Goal: Information Seeking & Learning: Learn about a topic

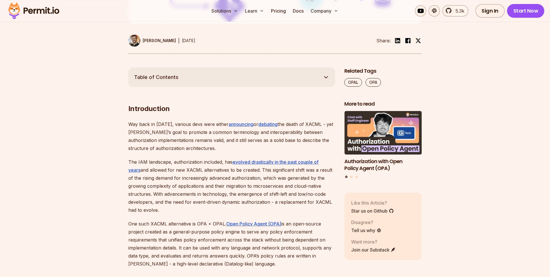
scroll to position [247, 0]
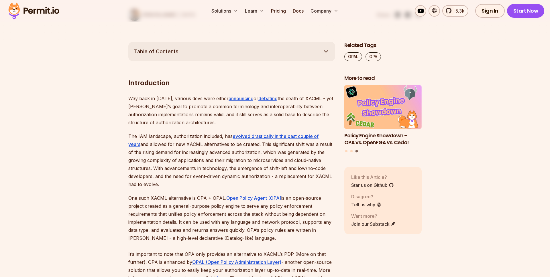
scroll to position [282, 0]
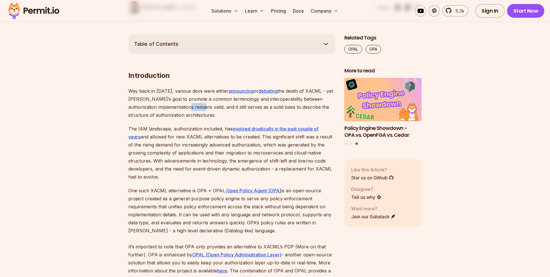
drag, startPoint x: 178, startPoint y: 108, endPoint x: 189, endPoint y: 108, distance: 11.7
click at [189, 108] on p "Way back in 2013, various devs were either announcing or debating the death of …" at bounding box center [231, 103] width 207 height 32
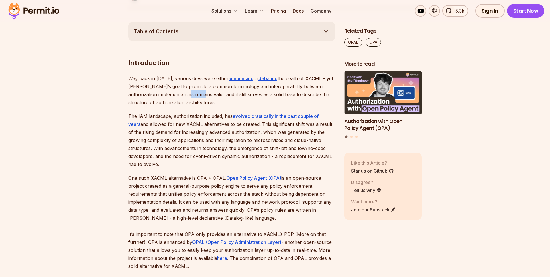
scroll to position [295, 0]
drag, startPoint x: 155, startPoint y: 116, endPoint x: 177, endPoint y: 117, distance: 21.8
click at [177, 117] on p "The IAM landscape, authorization included, has evolved drastically in the past …" at bounding box center [231, 140] width 207 height 56
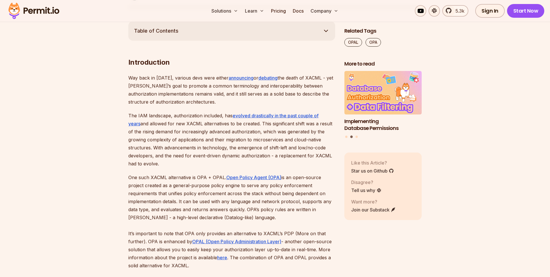
click at [196, 120] on p "The IAM landscape, authorization included, has evolved drastically in the past …" at bounding box center [231, 140] width 207 height 56
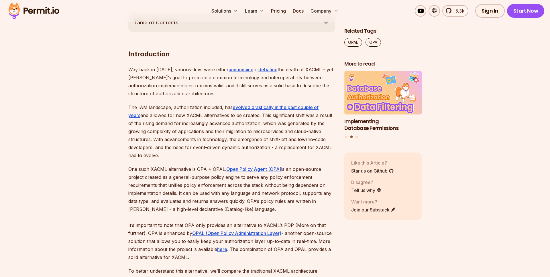
scroll to position [309, 0]
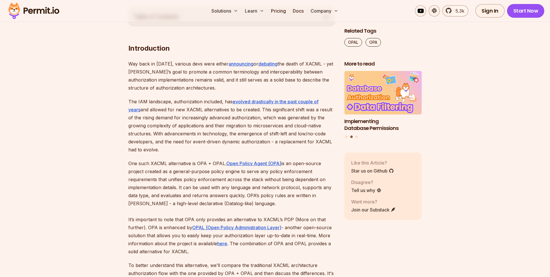
drag, startPoint x: 182, startPoint y: 119, endPoint x: 206, endPoint y: 120, distance: 23.8
click at [206, 120] on p "The IAM landscape, authorization included, has evolved drastically in the past …" at bounding box center [231, 126] width 207 height 56
drag, startPoint x: 204, startPoint y: 118, endPoint x: 228, endPoint y: 118, distance: 24.1
click at [228, 118] on p "The IAM landscape, authorization included, has evolved drastically in the past …" at bounding box center [231, 126] width 207 height 56
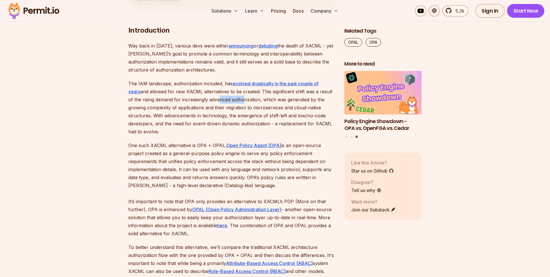
scroll to position [329, 0]
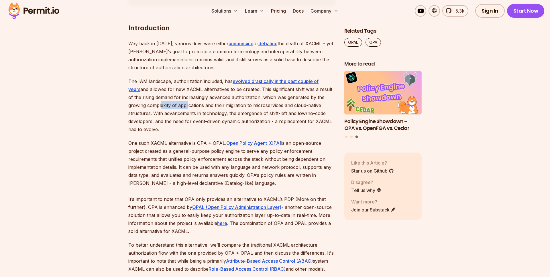
drag, startPoint x: 140, startPoint y: 104, endPoint x: 167, endPoint y: 105, distance: 27.8
click at [167, 105] on p "The IAM landscape, authorization included, has evolved drastically in the past …" at bounding box center [231, 105] width 207 height 56
drag, startPoint x: 179, startPoint y: 106, endPoint x: 190, endPoint y: 106, distance: 11.5
click at [190, 106] on p "The IAM landscape, authorization included, has evolved drastically in the past …" at bounding box center [231, 105] width 207 height 56
drag, startPoint x: 165, startPoint y: 115, endPoint x: 180, endPoint y: 114, distance: 15.2
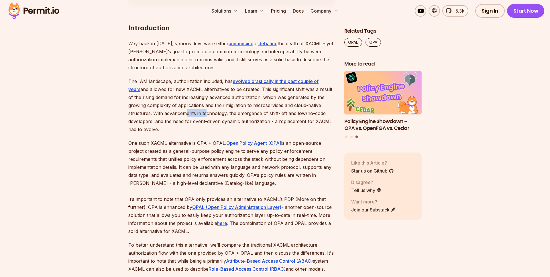
click at [180, 114] on p "The IAM landscape, authorization included, has evolved drastically in the past …" at bounding box center [231, 105] width 207 height 56
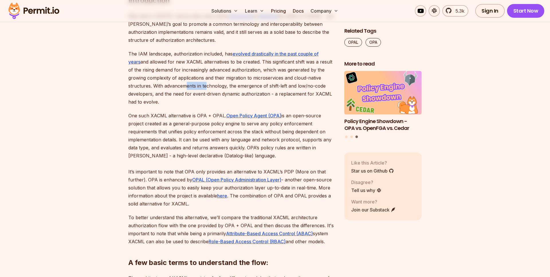
scroll to position [362, 0]
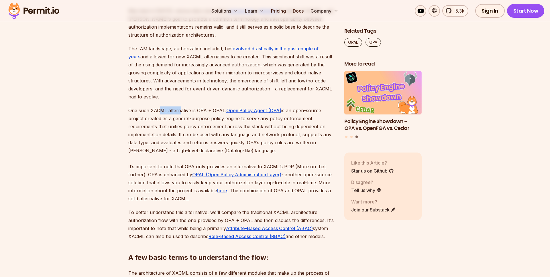
drag, startPoint x: 160, startPoint y: 113, endPoint x: 181, endPoint y: 114, distance: 21.5
click at [181, 114] on p "One such XACML alternative is OPA + OPAL. Open Policy Agent (OPA) is an open-so…" at bounding box center [231, 154] width 207 height 96
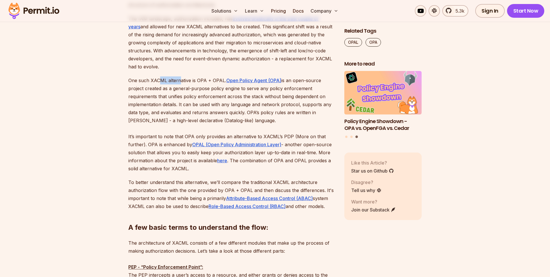
scroll to position [393, 0]
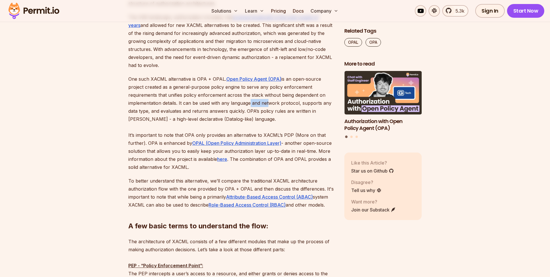
drag, startPoint x: 255, startPoint y: 105, endPoint x: 266, endPoint y: 105, distance: 11.2
click at [266, 105] on p "One such XACML alternative is OPA + OPAL. Open Policy Agent (OPA) is an open-so…" at bounding box center [231, 123] width 207 height 96
drag, startPoint x: 160, startPoint y: 110, endPoint x: 185, endPoint y: 111, distance: 25.2
click at [185, 111] on p "One such XACML alternative is OPA + OPAL. Open Policy Agent (OPA) is an open-so…" at bounding box center [231, 123] width 207 height 96
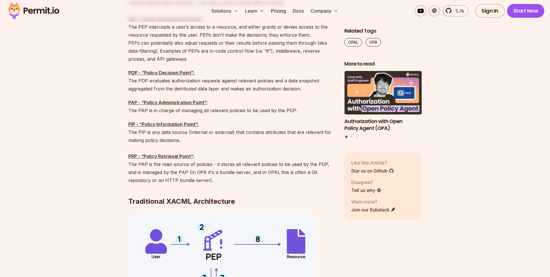
scroll to position [640, 0]
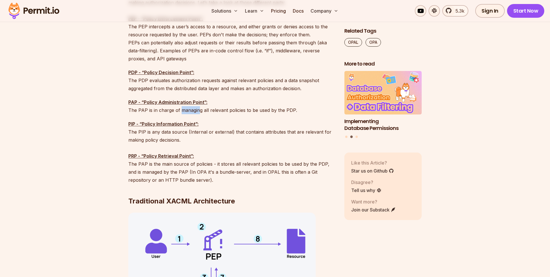
drag, startPoint x: 185, startPoint y: 111, endPoint x: 198, endPoint y: 112, distance: 12.6
click at [198, 112] on p "PAP - “Policy Administration Point”: The PAP is in charge of managing all relev…" at bounding box center [231, 106] width 207 height 16
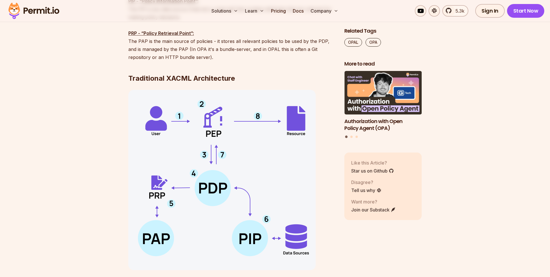
scroll to position [764, 0]
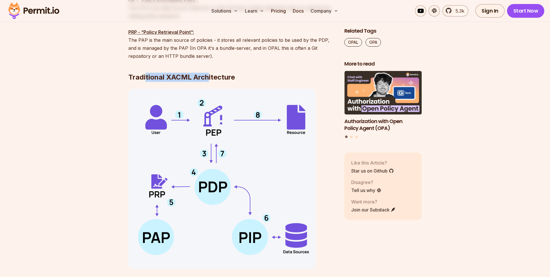
drag, startPoint x: 145, startPoint y: 76, endPoint x: 207, endPoint y: 77, distance: 61.8
click at [207, 77] on strong "Traditional XACML Architecture" at bounding box center [181, 77] width 106 height 8
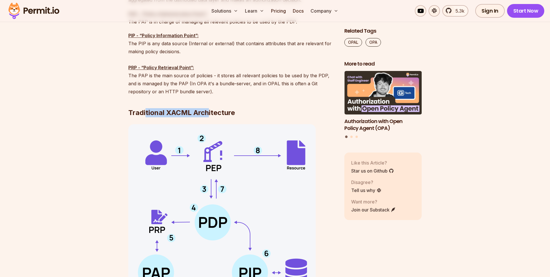
scroll to position [723, 0]
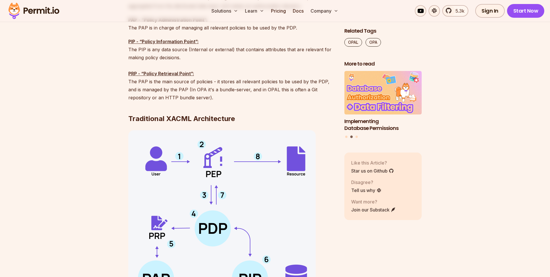
click at [173, 74] on strong "PRP - “Policy Retrieval Point”:" at bounding box center [161, 74] width 66 height 6
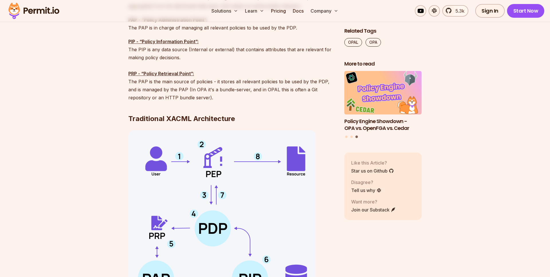
click at [214, 85] on p "PIP - “Policy Information Point”: The PIP is any data source (Internal or exter…" at bounding box center [231, 69] width 207 height 64
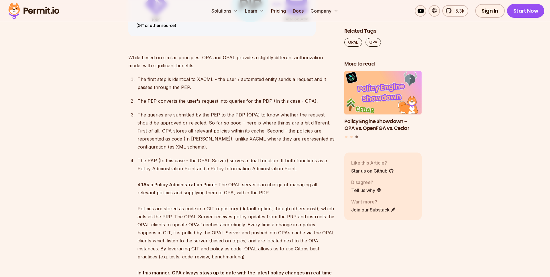
scroll to position [1411, 0]
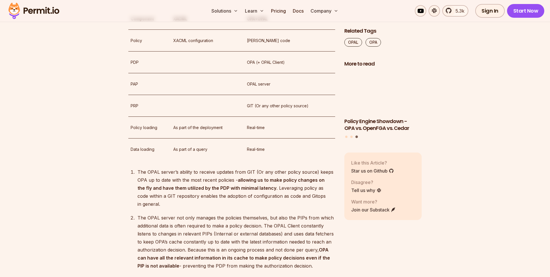
scroll to position [1832, 0]
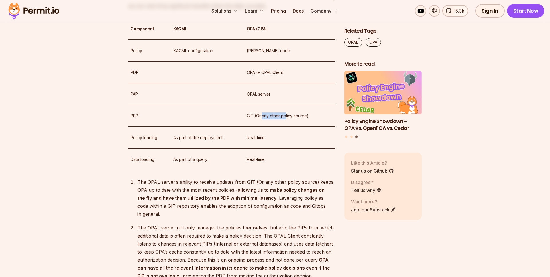
drag, startPoint x: 263, startPoint y: 126, endPoint x: 285, endPoint y: 127, distance: 22.0
click at [285, 119] on p "GIT (Or any other policy source)" at bounding box center [290, 115] width 86 height 7
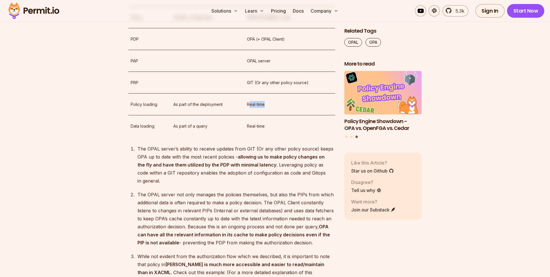
drag, startPoint x: 251, startPoint y: 114, endPoint x: 269, endPoint y: 116, distance: 18.6
click at [269, 108] on p "Real-time" at bounding box center [290, 104] width 86 height 7
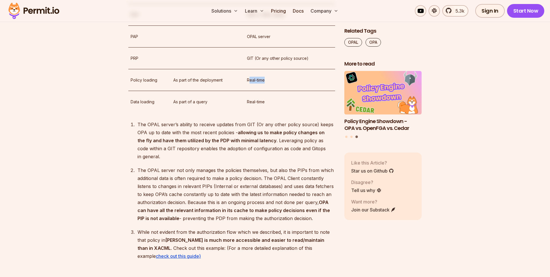
scroll to position [1898, 0]
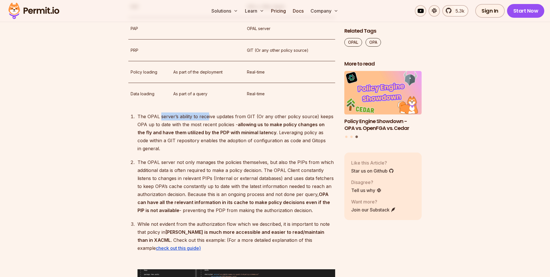
drag, startPoint x: 160, startPoint y: 124, endPoint x: 208, endPoint y: 124, distance: 48.4
click at [208, 124] on p "The OPAL server’s ability to receive updates from GIT (Or any other policy sour…" at bounding box center [236, 132] width 198 height 40
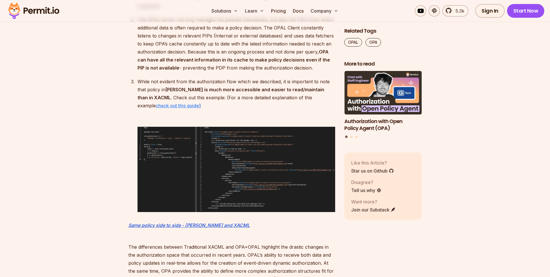
scroll to position [2026, 0]
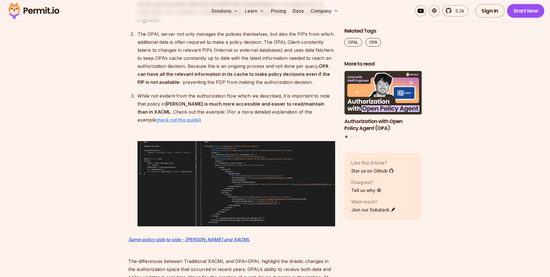
click at [199, 121] on u "check out this guide" at bounding box center [177, 120] width 43 height 6
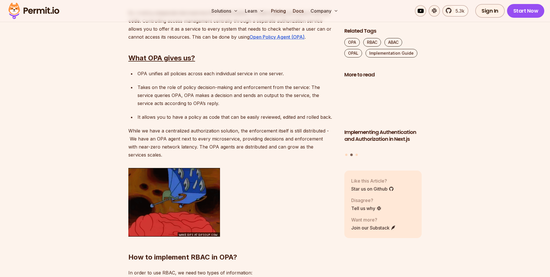
scroll to position [1070, 0]
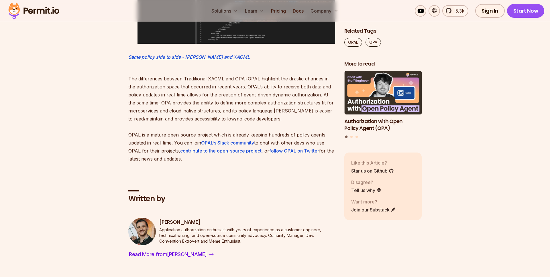
scroll to position [2208, 0]
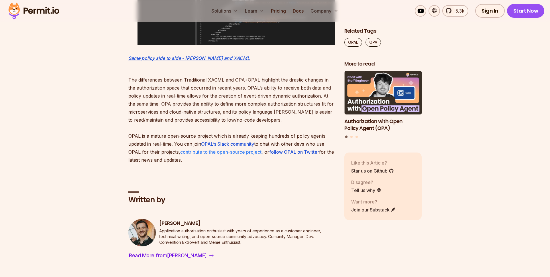
click at [254, 155] on u "contribute to the open-source project" at bounding box center [220, 152] width 81 height 6
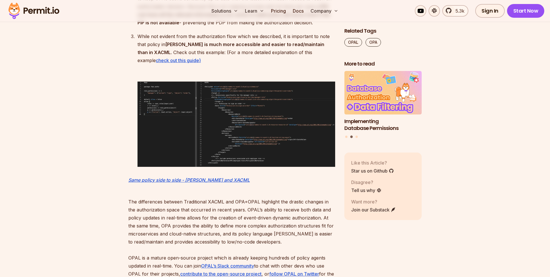
scroll to position [2021, 0]
